Goal: Task Accomplishment & Management: Complete application form

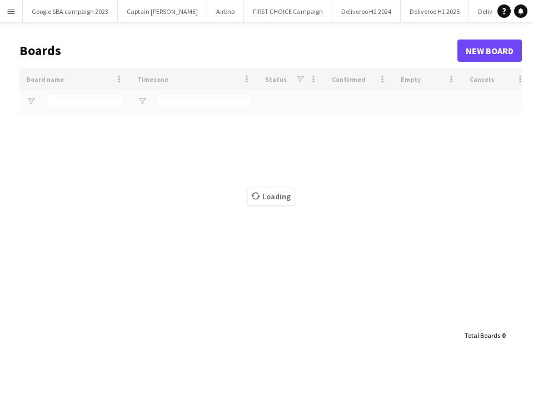
type input "***"
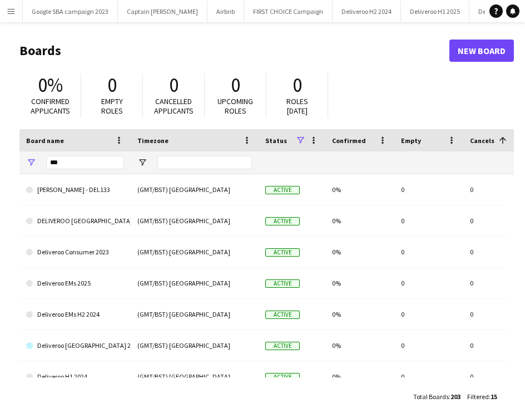
click at [15, 6] on button "Menu" at bounding box center [11, 11] width 22 height 22
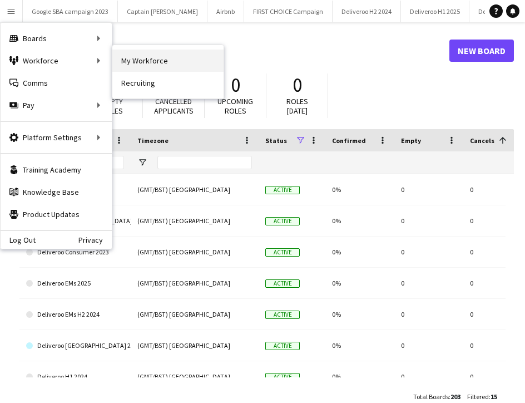
click at [128, 56] on link "My Workforce" at bounding box center [167, 60] width 111 height 22
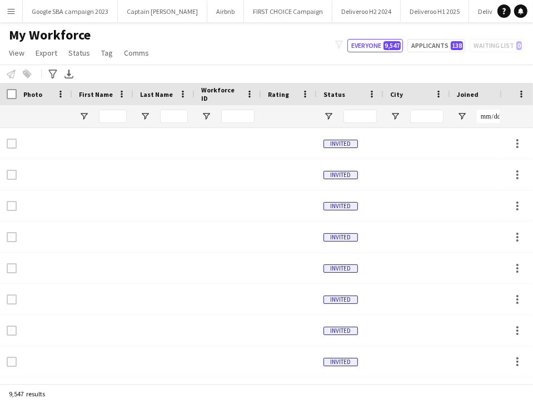
type input "**********"
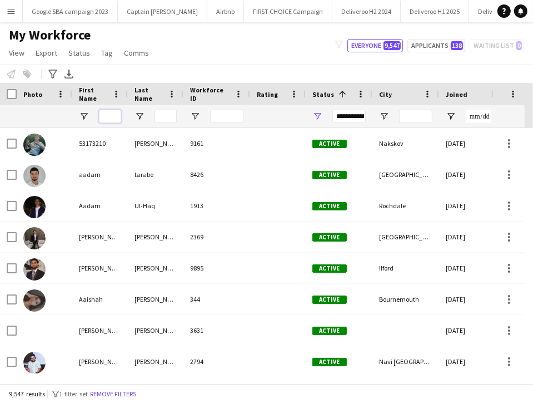
click at [111, 115] on input "First Name Filter Input" at bounding box center [110, 116] width 22 height 13
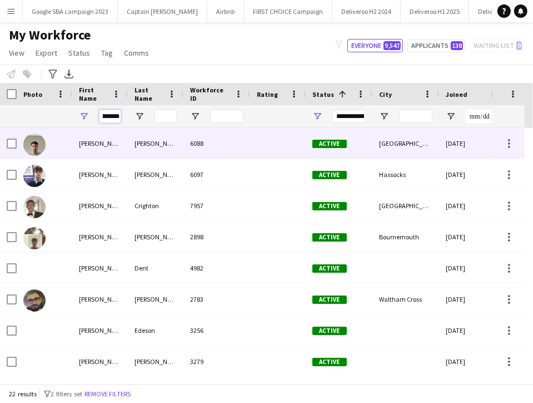
scroll to position [0, 10]
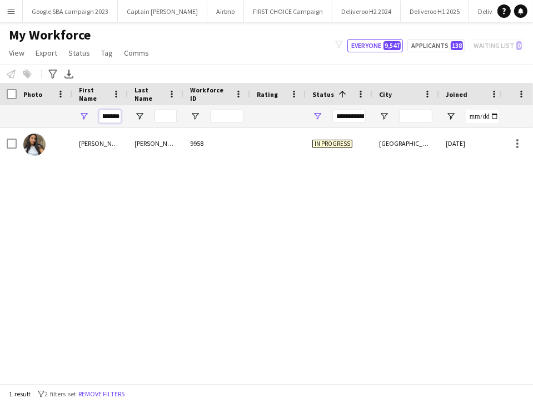
type input "*********"
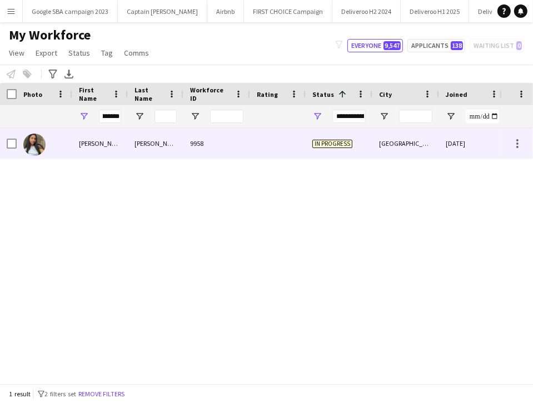
click at [117, 156] on div "Harvinder" at bounding box center [100, 143] width 56 height 31
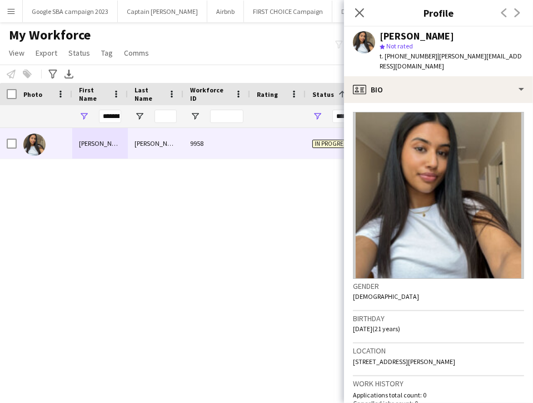
click at [414, 106] on app-crew-profile-bio "Gender Female Birthday 23-10-2003 (21 years) Location 8 Alder Dale, Finchfield,…" at bounding box center [438, 253] width 189 height 300
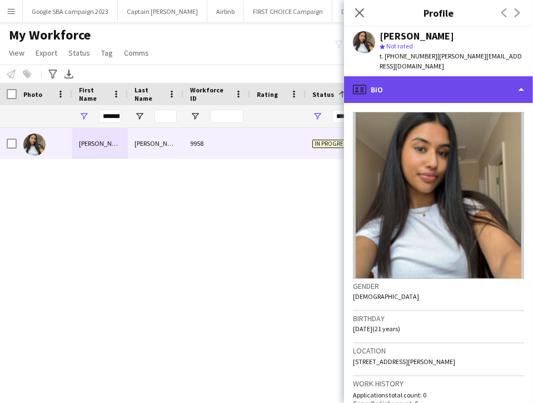
click at [400, 101] on div "profile Bio" at bounding box center [438, 89] width 189 height 27
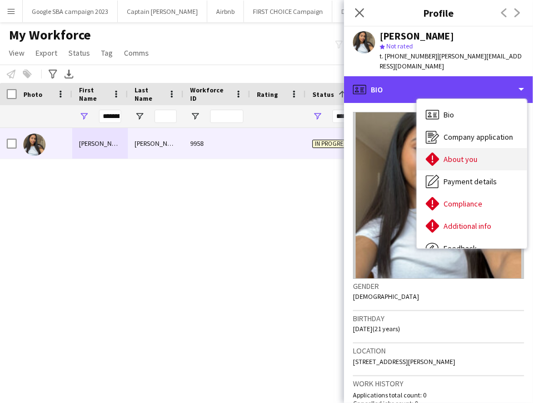
scroll to position [38, 0]
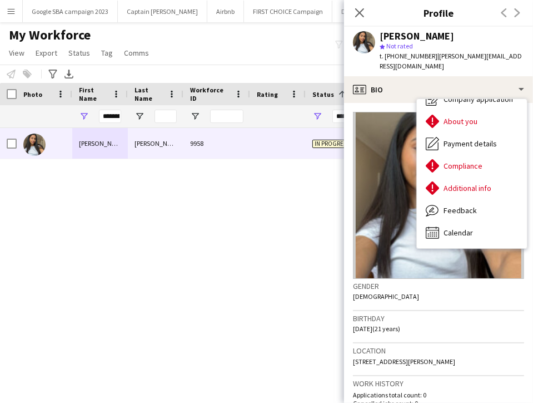
click at [367, 156] on img at bounding box center [438, 195] width 171 height 167
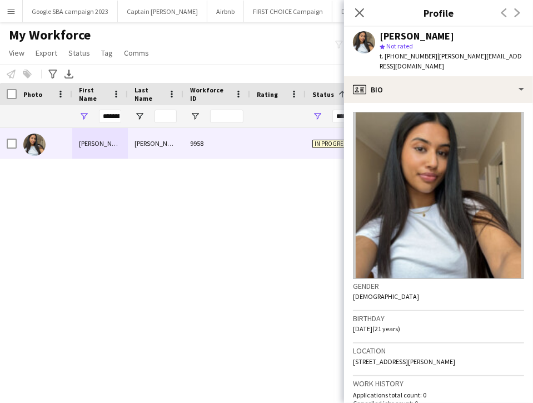
click at [297, 145] on div at bounding box center [278, 143] width 56 height 31
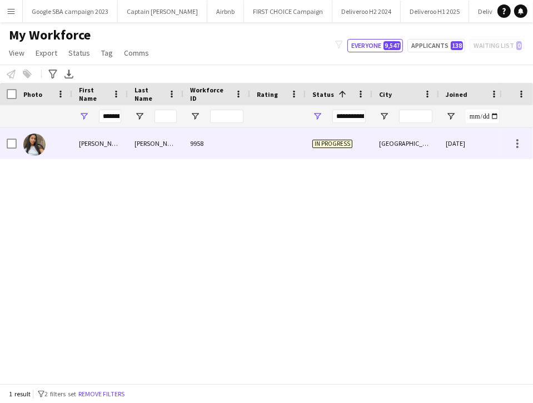
click at [297, 145] on div at bounding box center [278, 143] width 56 height 31
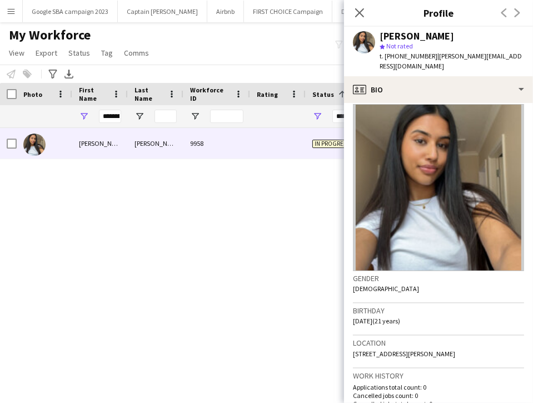
scroll to position [0, 0]
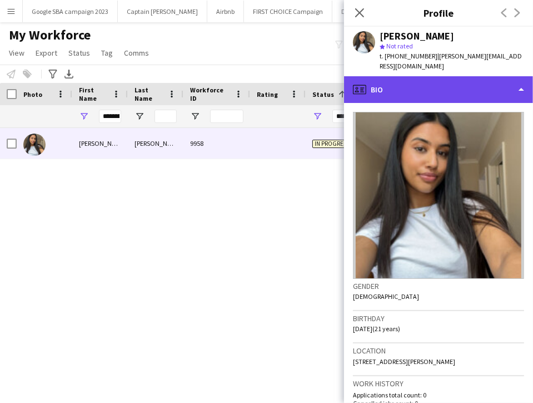
click at [414, 90] on div "profile Bio" at bounding box center [438, 89] width 189 height 27
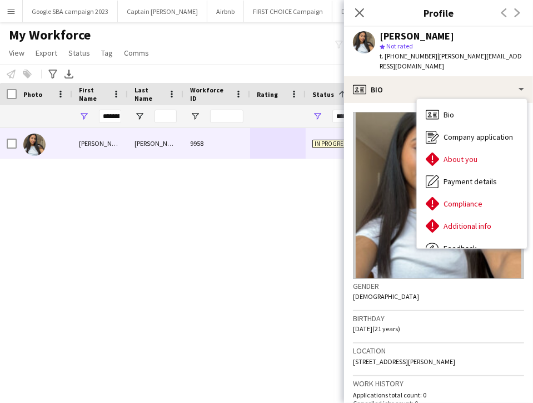
click at [361, 57] on div "Harvinder Dhaliwal star Not rated t. +447742544565 | harvinder.dhaliwal03@gmail…" at bounding box center [438, 51] width 189 height 49
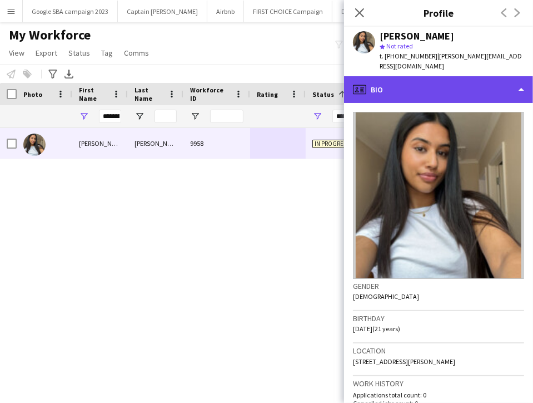
click at [391, 87] on div "profile Bio" at bounding box center [438, 89] width 189 height 27
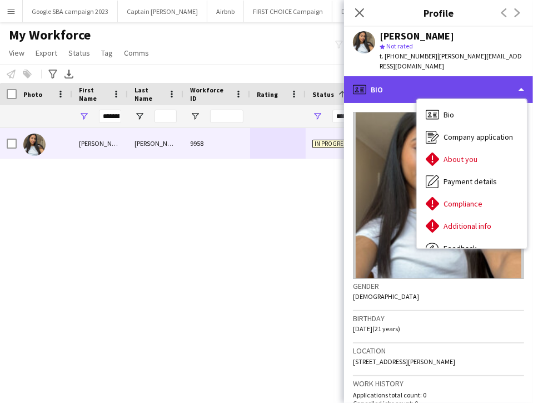
click at [374, 84] on div "profile Bio" at bounding box center [438, 89] width 189 height 27
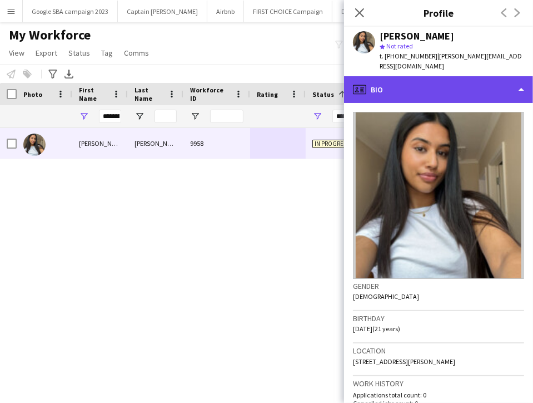
click at [443, 90] on div "profile Bio" at bounding box center [438, 89] width 189 height 27
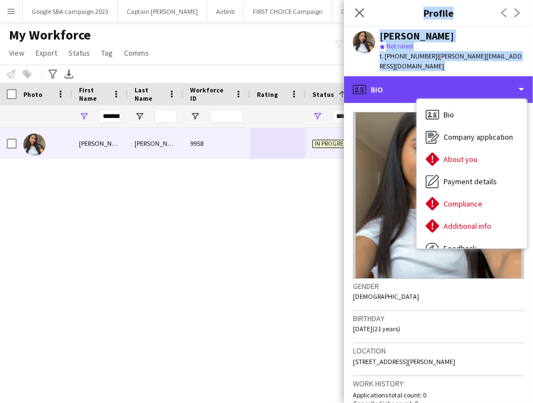
drag, startPoint x: 413, startPoint y: 88, endPoint x: 338, endPoint y: 105, distance: 76.4
click at [338, 105] on body "Menu Boards Boards Boards All jobs Status Workforce Workforce My Workforce Recr…" at bounding box center [266, 201] width 533 height 403
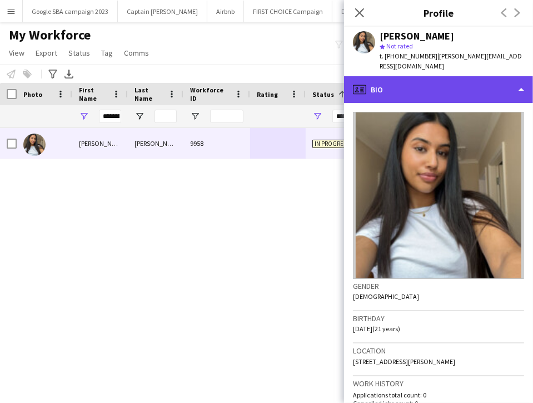
click at [376, 91] on div "profile Bio" at bounding box center [438, 89] width 189 height 27
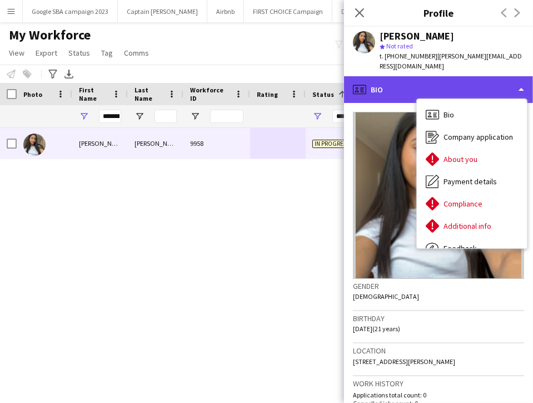
click at [367, 91] on div "profile Bio" at bounding box center [438, 89] width 189 height 27
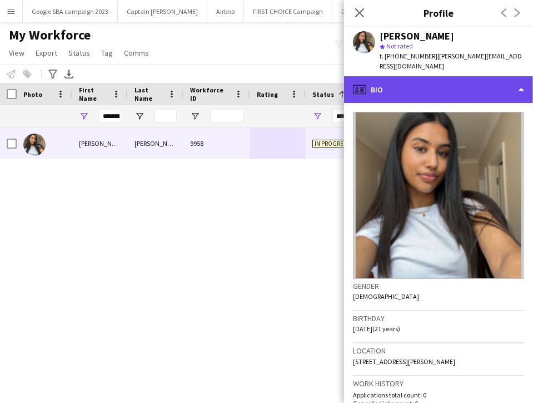
click at [367, 91] on div "profile Bio" at bounding box center [438, 89] width 189 height 27
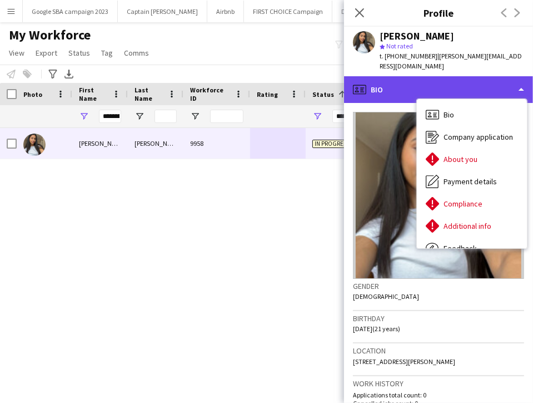
click at [367, 91] on div "profile Bio" at bounding box center [438, 89] width 189 height 27
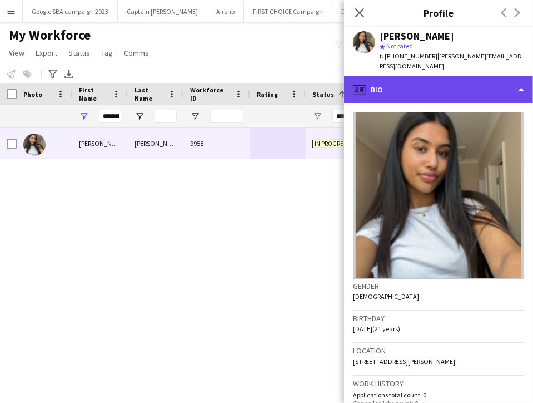
click at [369, 100] on div "profile Bio" at bounding box center [438, 89] width 189 height 27
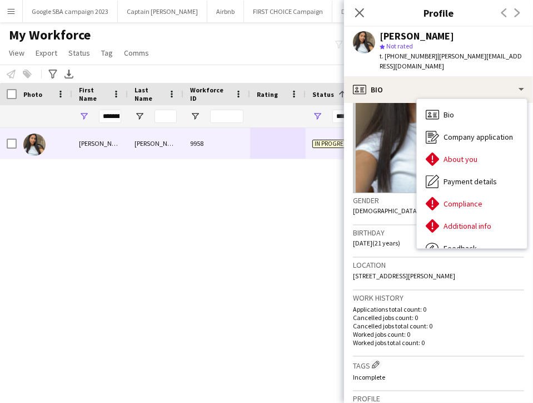
click at [383, 318] on p "Cancelled jobs count: 0" at bounding box center [438, 317] width 171 height 8
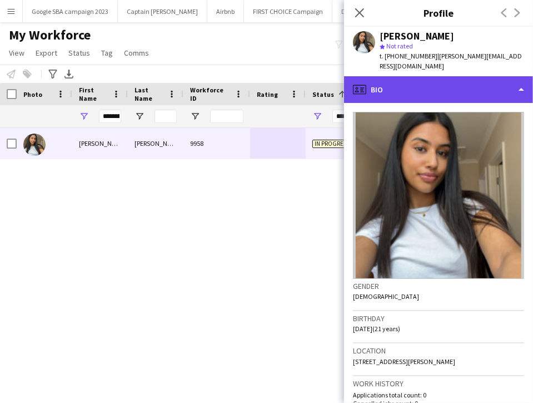
click at [382, 86] on div "profile Bio" at bounding box center [438, 89] width 189 height 27
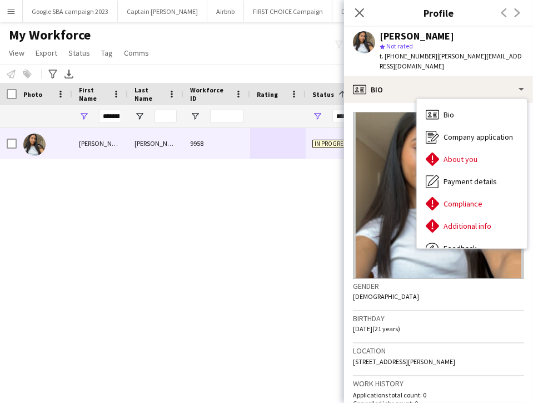
click at [394, 59] on span "t. +447742544565" at bounding box center [409, 56] width 58 height 8
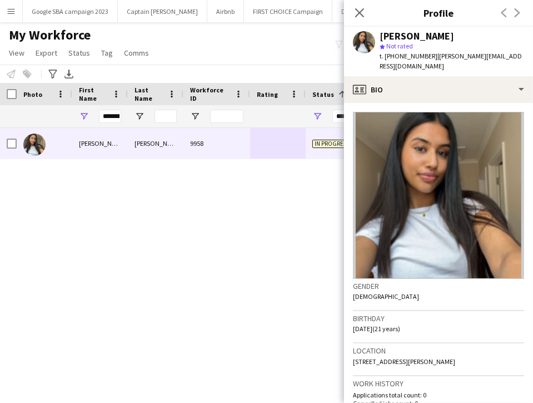
click at [465, 123] on img at bounding box center [438, 195] width 171 height 167
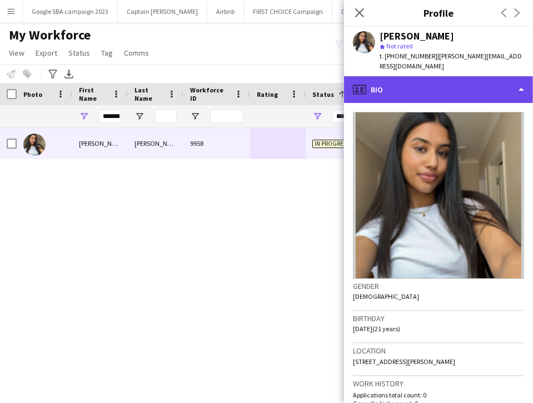
click at [460, 93] on div "profile Bio" at bounding box center [438, 89] width 189 height 27
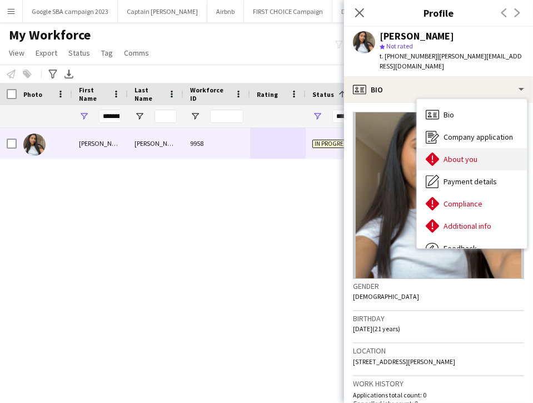
click at [460, 160] on span "About you" at bounding box center [461, 159] width 34 height 10
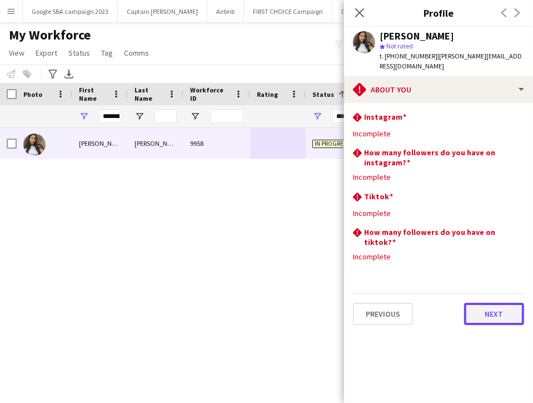
click at [484, 320] on button "Next" at bounding box center [494, 314] width 60 height 22
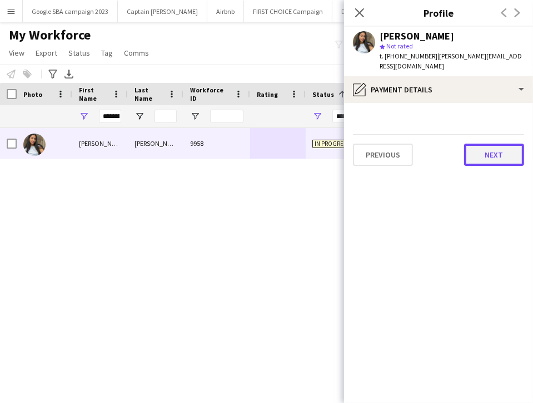
click at [496, 163] on button "Next" at bounding box center [494, 154] width 60 height 22
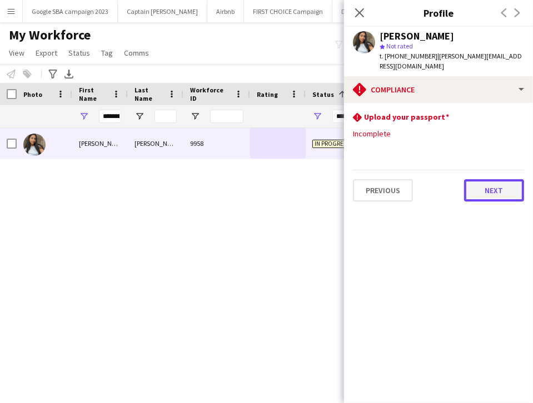
click at [496, 190] on button "Next" at bounding box center [494, 190] width 60 height 22
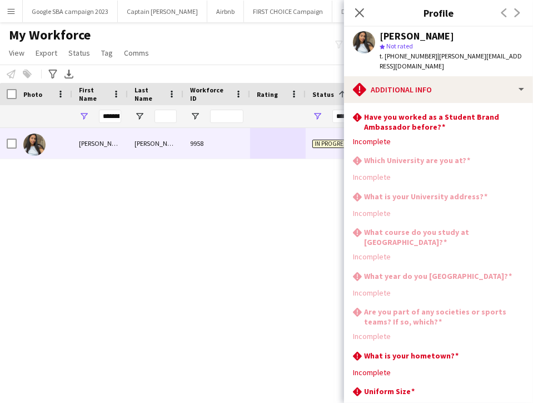
scroll to position [75, 0]
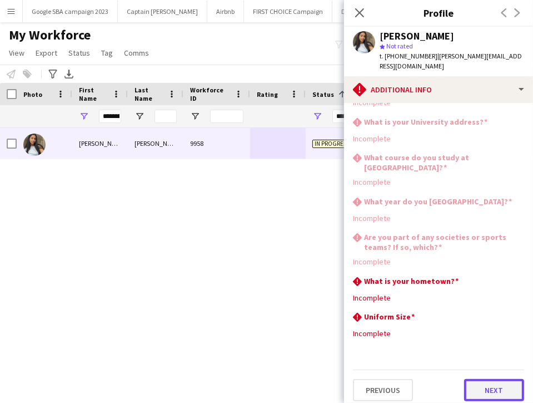
click at [472, 383] on button "Next" at bounding box center [494, 390] width 60 height 22
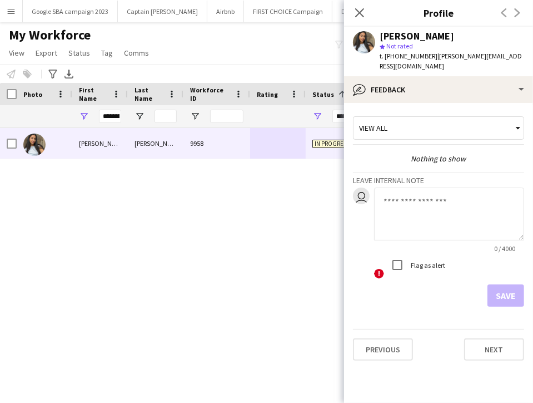
click at [489, 363] on app-crew-profile-feedback-tab "View all Nothing to show Leave internal note user 0 / 4000 ! Flag as alert Save…" at bounding box center [438, 253] width 189 height 300
click at [490, 343] on button "Next" at bounding box center [494, 349] width 60 height 22
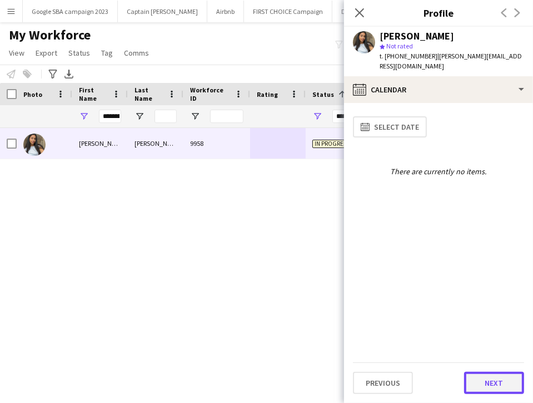
click at [490, 375] on button "Next" at bounding box center [494, 382] width 60 height 22
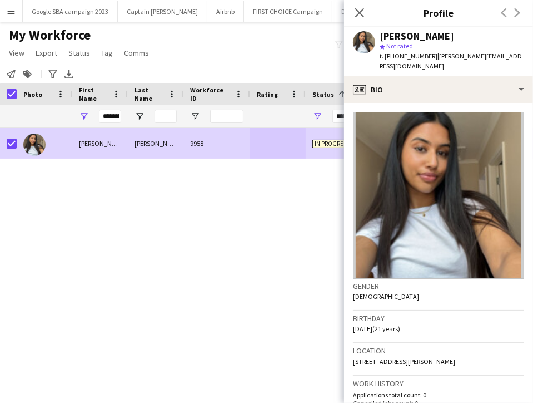
click at [142, 155] on div "Dhaliwal" at bounding box center [156, 143] width 56 height 31
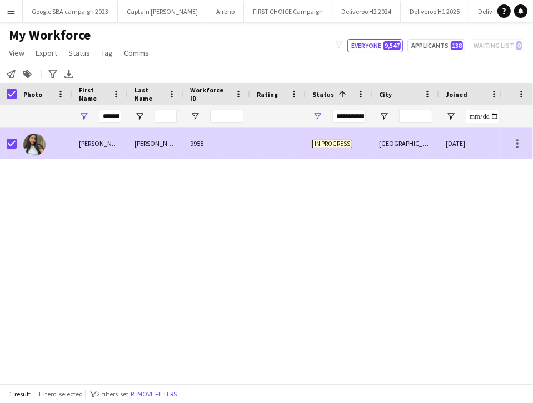
click at [108, 150] on div "Harvinder" at bounding box center [100, 143] width 56 height 31
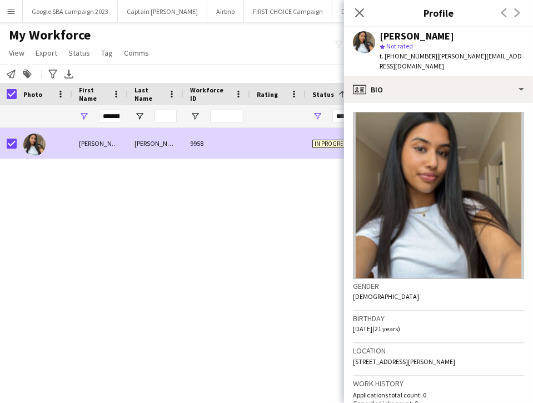
click at [22, 60] on app-page-menu "View Views Default view Deliveroo New view Update view Delete view Edit name Cu…" at bounding box center [80, 53] width 160 height 21
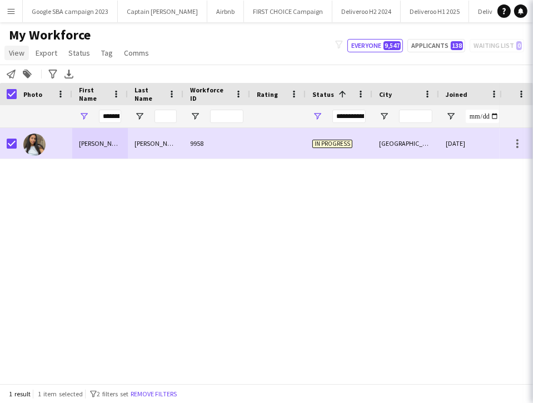
click at [16, 53] on span "View" at bounding box center [17, 53] width 16 height 10
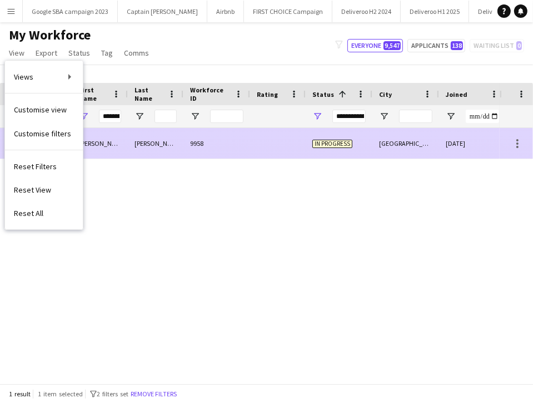
click at [101, 151] on div "Harvinder" at bounding box center [100, 143] width 56 height 31
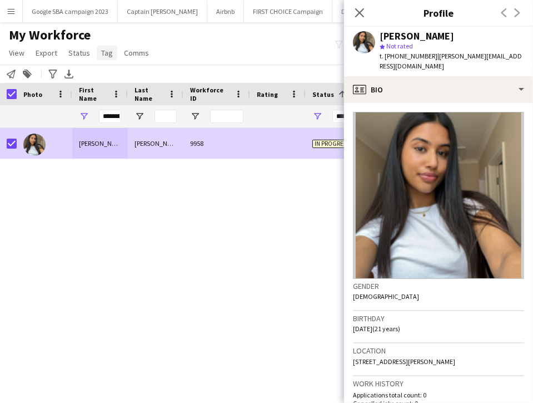
click at [101, 53] on span "Tag" at bounding box center [107, 53] width 12 height 10
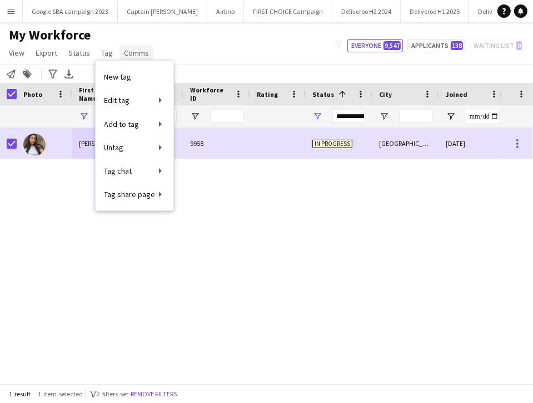
click at [131, 52] on span "Comms" at bounding box center [136, 53] width 25 height 10
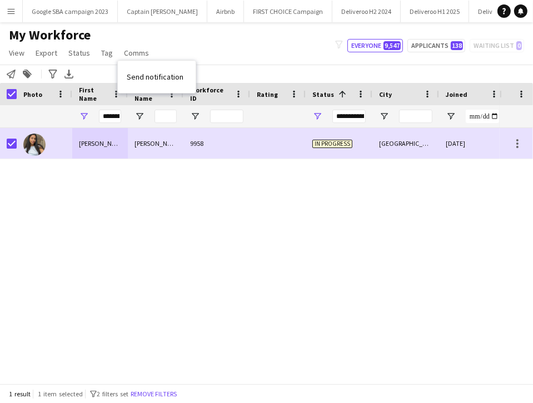
click at [133, 149] on div "Dhaliwal" at bounding box center [156, 143] width 56 height 31
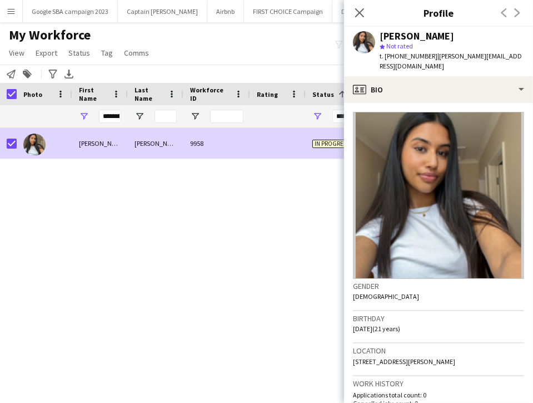
scroll to position [338, 0]
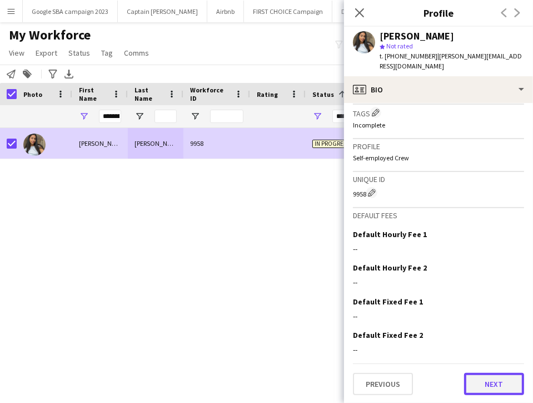
click at [473, 383] on button "Next" at bounding box center [494, 384] width 60 height 22
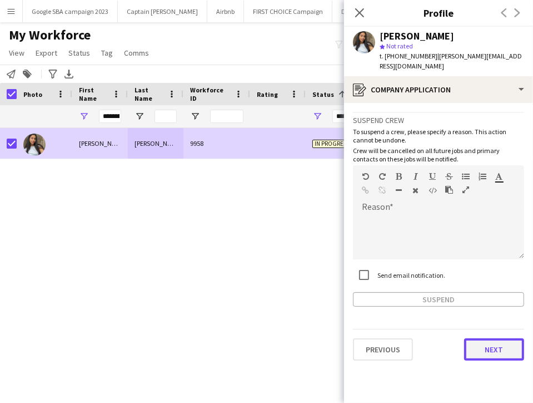
click at [477, 343] on button "Next" at bounding box center [494, 349] width 60 height 22
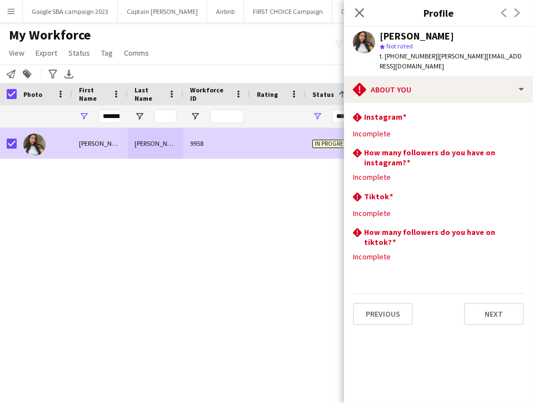
click at [480, 326] on app-section-data-types "rhombus-alert Instagram Edit this field Incomplete rhombus-alert How many follo…" at bounding box center [438, 253] width 189 height 300
click at [487, 316] on button "Next" at bounding box center [494, 314] width 60 height 22
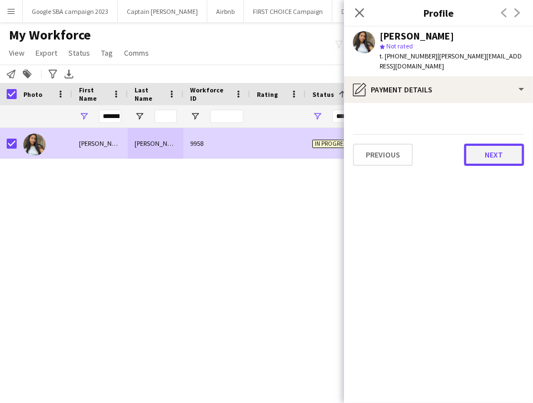
click at [474, 153] on button "Next" at bounding box center [494, 154] width 60 height 22
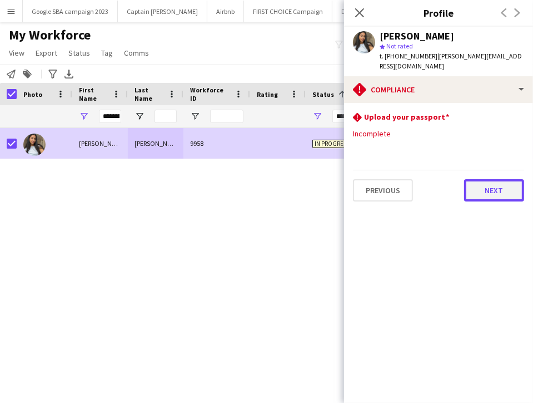
click at [490, 197] on button "Next" at bounding box center [494, 190] width 60 height 22
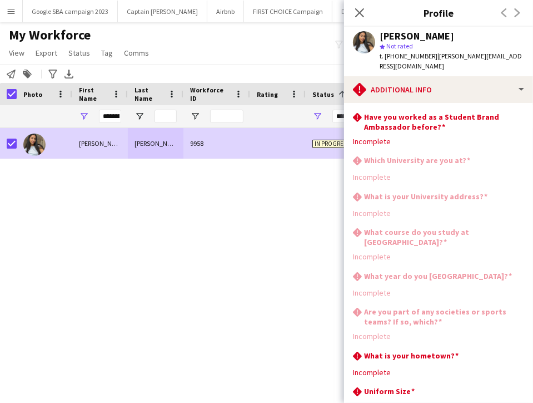
scroll to position [75, 0]
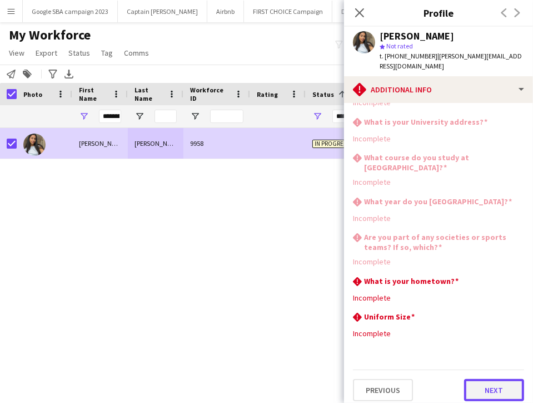
click at [478, 383] on button "Next" at bounding box center [494, 390] width 60 height 22
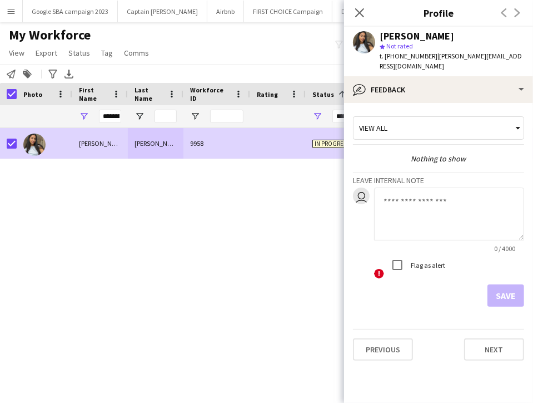
click at [438, 233] on textarea at bounding box center [449, 213] width 150 height 53
click at [480, 348] on button "Next" at bounding box center [494, 349] width 60 height 22
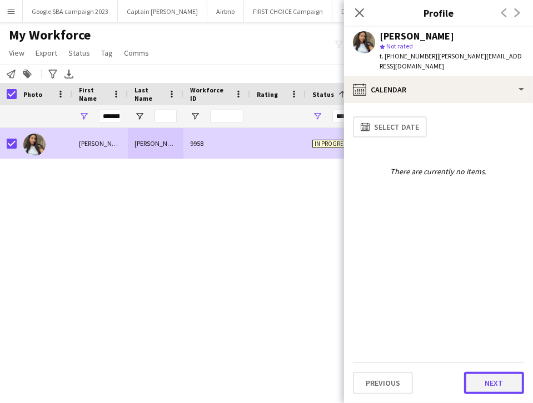
click at [484, 376] on button "Next" at bounding box center [494, 382] width 60 height 22
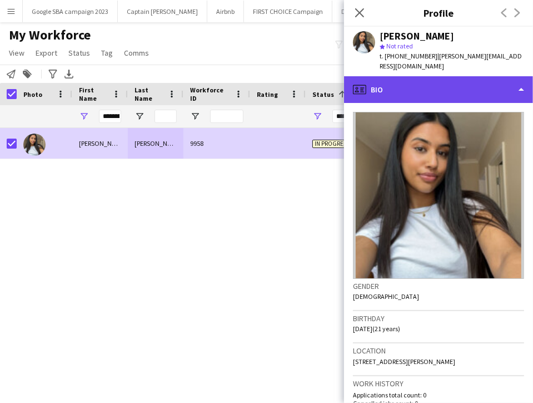
click at [383, 81] on div "profile Bio" at bounding box center [438, 89] width 189 height 27
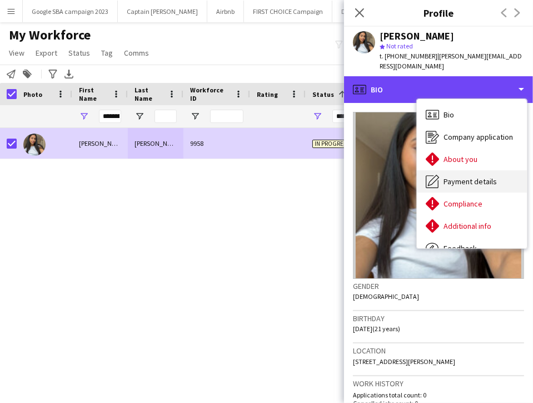
scroll to position [38, 0]
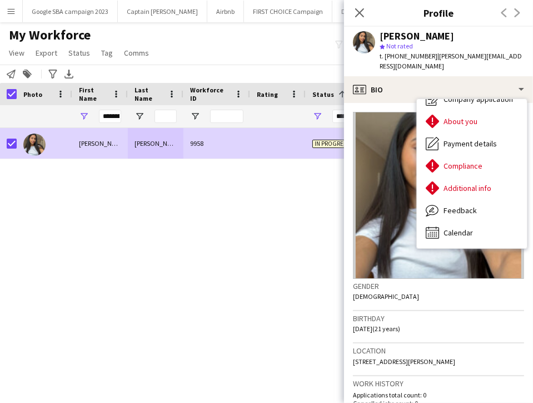
click at [396, 311] on div "Birthday 23-10-2003 (21 years)" at bounding box center [438, 327] width 171 height 32
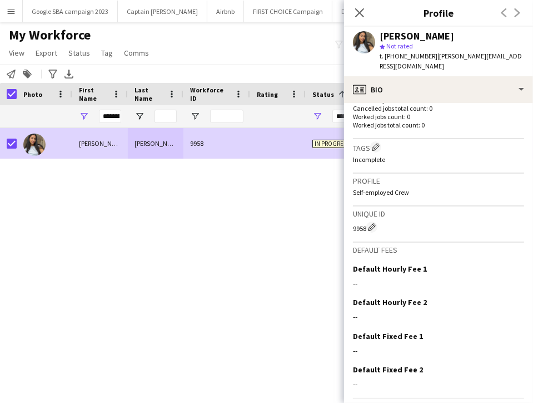
scroll to position [301, 0]
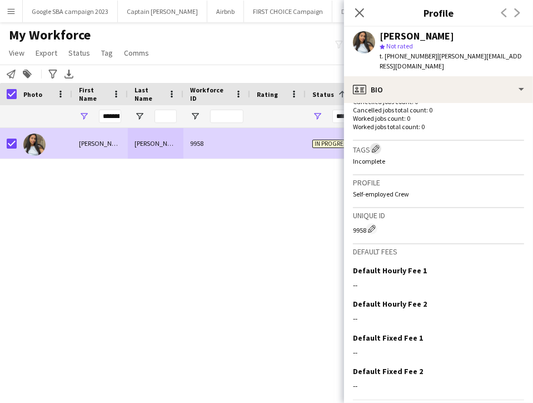
click at [375, 151] on button "Edit crew company tags" at bounding box center [375, 148] width 11 height 11
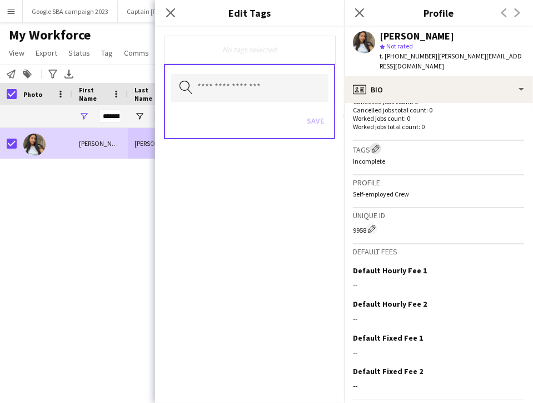
click at [375, 151] on button "Edit crew company tags" at bounding box center [375, 148] width 11 height 11
click at [393, 178] on h3 "Profile" at bounding box center [438, 182] width 171 height 10
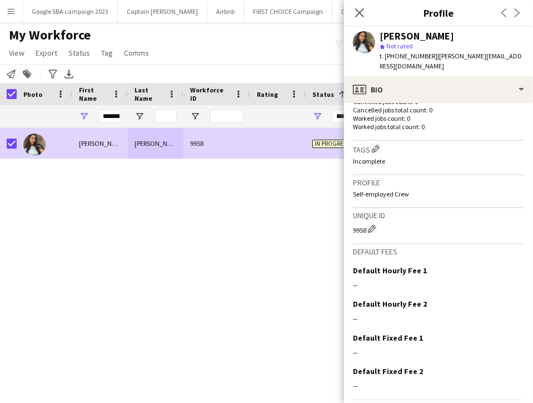
click at [398, 201] on div "Profile Self-employed Crew" at bounding box center [438, 191] width 171 height 33
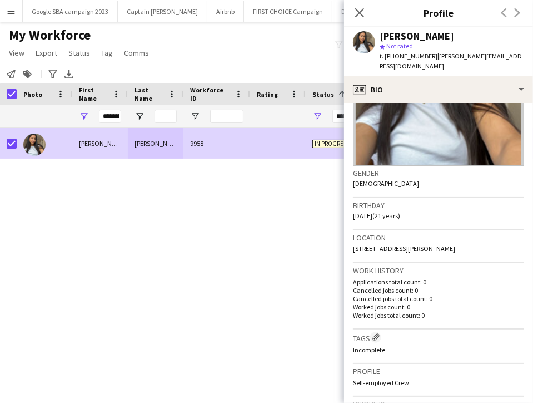
scroll to position [0, 0]
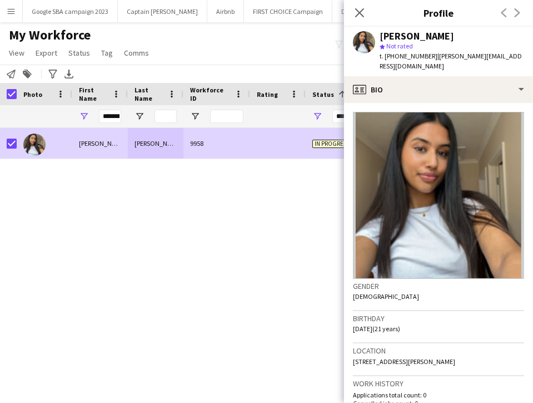
click at [417, 67] on div "t. +447742544565 | harvinder.dhaliwal03@gmail.com" at bounding box center [452, 61] width 145 height 20
click at [364, 12] on icon "Close pop-in" at bounding box center [359, 12] width 11 height 11
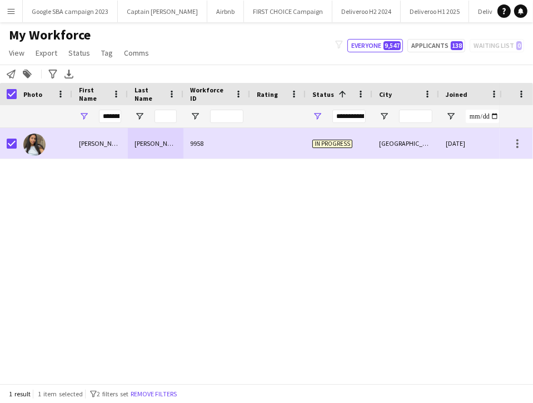
click at [359, 143] on div "In progress" at bounding box center [339, 143] width 67 height 31
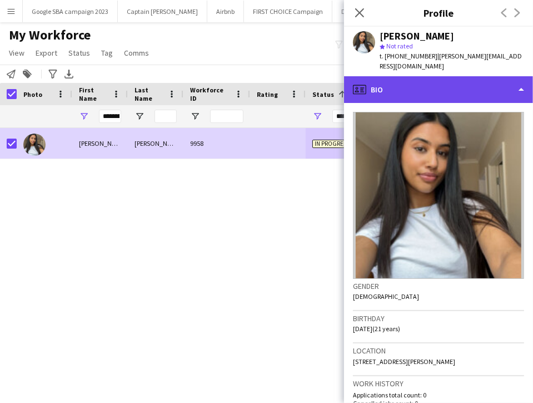
click at [413, 96] on div "profile Bio" at bounding box center [438, 89] width 189 height 27
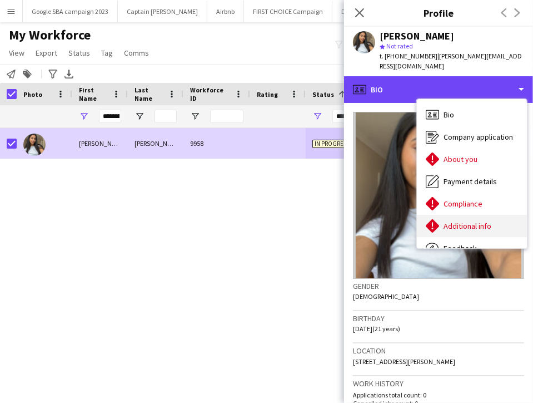
scroll to position [38, 0]
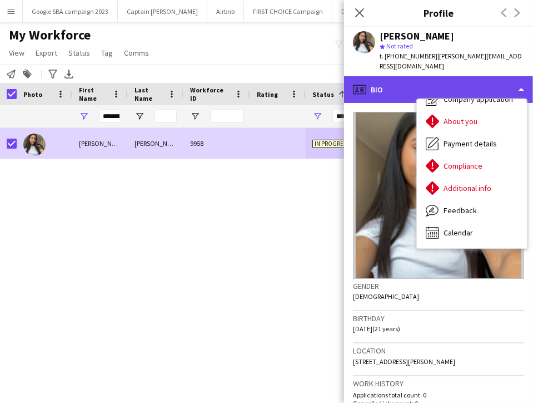
click at [408, 86] on div "profile Bio" at bounding box center [438, 89] width 189 height 27
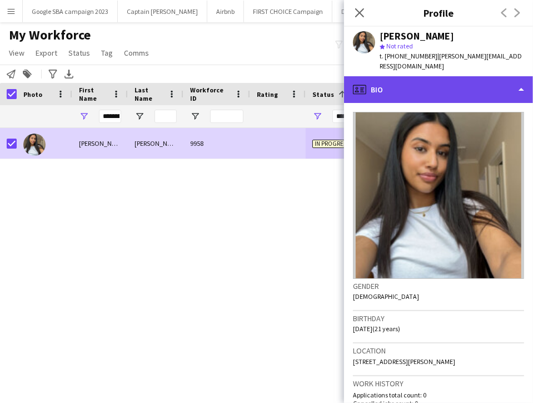
click at [411, 86] on div "profile Bio" at bounding box center [438, 89] width 189 height 27
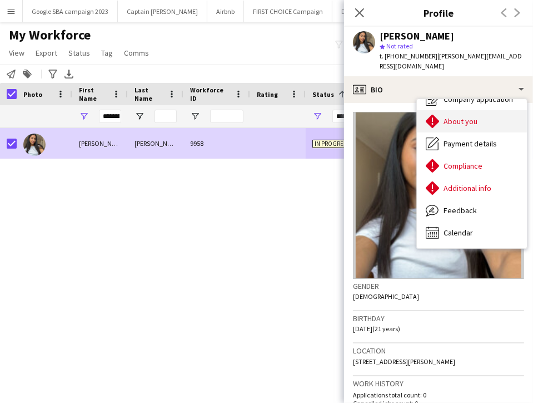
click at [443, 111] on div "About you About you" at bounding box center [472, 121] width 110 height 22
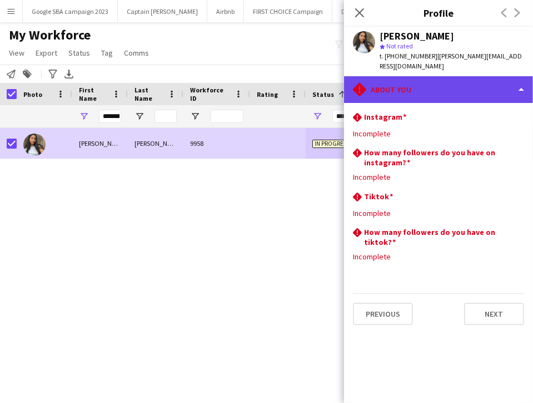
click at [431, 100] on div "rhombus-alert About you" at bounding box center [438, 89] width 189 height 27
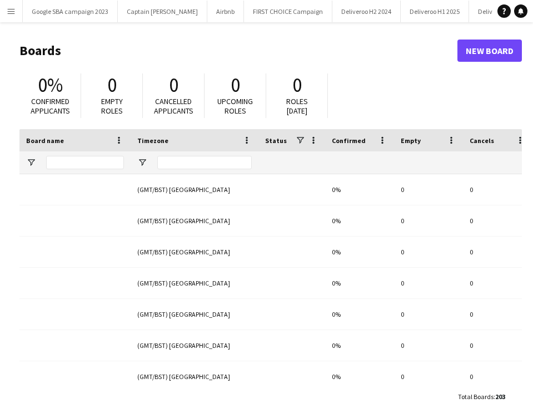
type input "***"
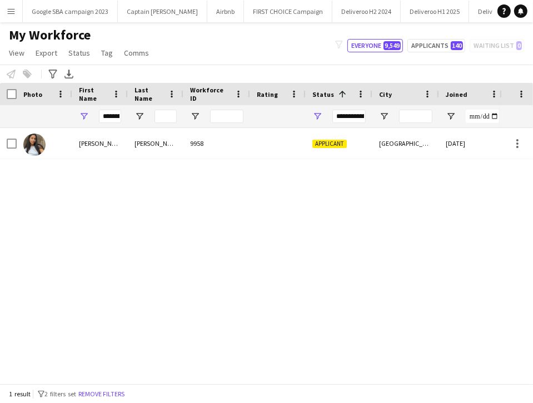
click at [282, 156] on div at bounding box center [278, 143] width 56 height 31
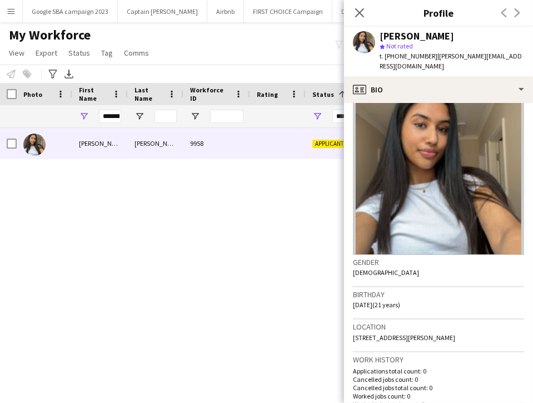
scroll to position [338, 0]
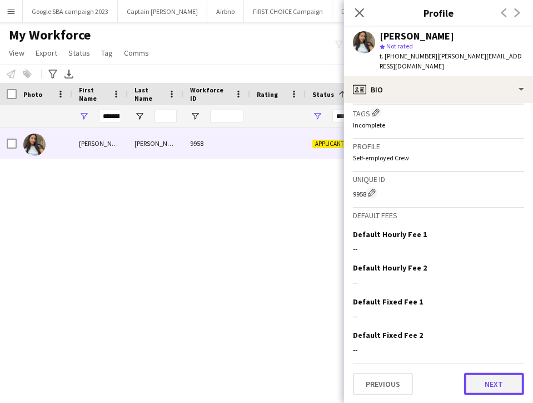
click at [480, 385] on button "Next" at bounding box center [494, 384] width 60 height 22
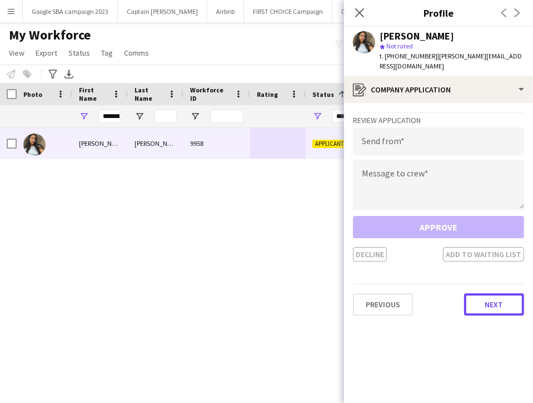
drag, startPoint x: 487, startPoint y: 299, endPoint x: 336, endPoint y: 223, distance: 169.4
click at [336, 223] on body "Menu Boards Boards Boards All jobs Status Workforce Workforce My Workforce Recr…" at bounding box center [266, 201] width 533 height 403
click at [390, 143] on input "email" at bounding box center [438, 141] width 171 height 28
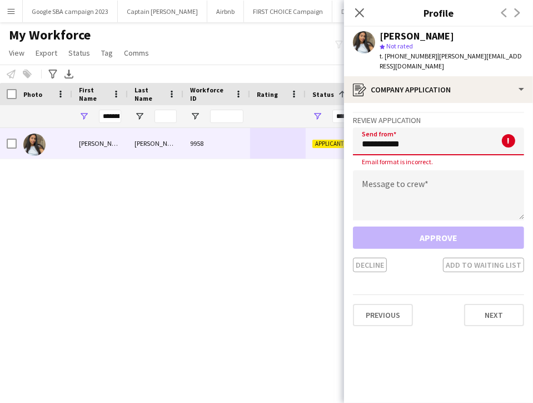
type input "**********"
click at [395, 145] on input "**********" at bounding box center [438, 141] width 171 height 28
click at [416, 150] on input "**********" at bounding box center [438, 141] width 171 height 28
drag, startPoint x: 429, startPoint y: 153, endPoint x: 345, endPoint y: 154, distance: 84.0
click at [345, 154] on app-crew-profile-application "**********" at bounding box center [438, 253] width 189 height 300
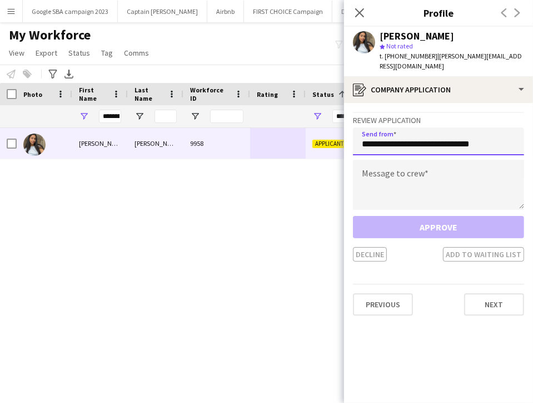
type input "**********"
click at [396, 184] on textarea at bounding box center [438, 185] width 171 height 50
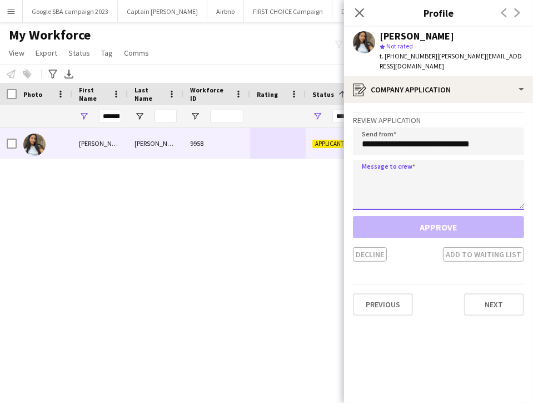
click at [388, 185] on textarea at bounding box center [438, 185] width 171 height 50
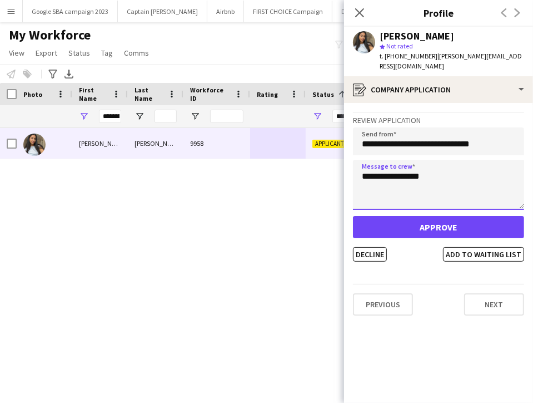
type textarea "**********"
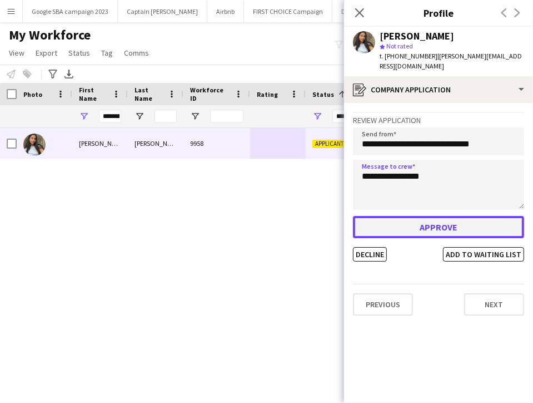
click at [423, 225] on button "Approve" at bounding box center [438, 227] width 171 height 22
